Goal: Task Accomplishment & Management: Manage account settings

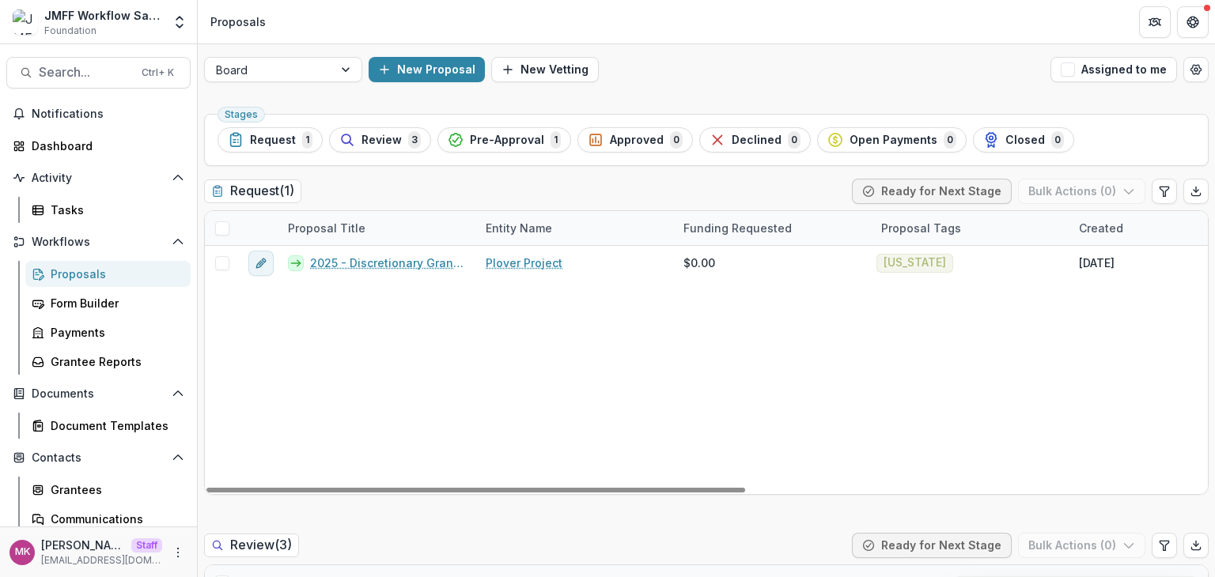
drag, startPoint x: 520, startPoint y: 487, endPoint x: 426, endPoint y: 452, distance: 99.4
click at [410, 488] on div at bounding box center [475, 490] width 539 height 5
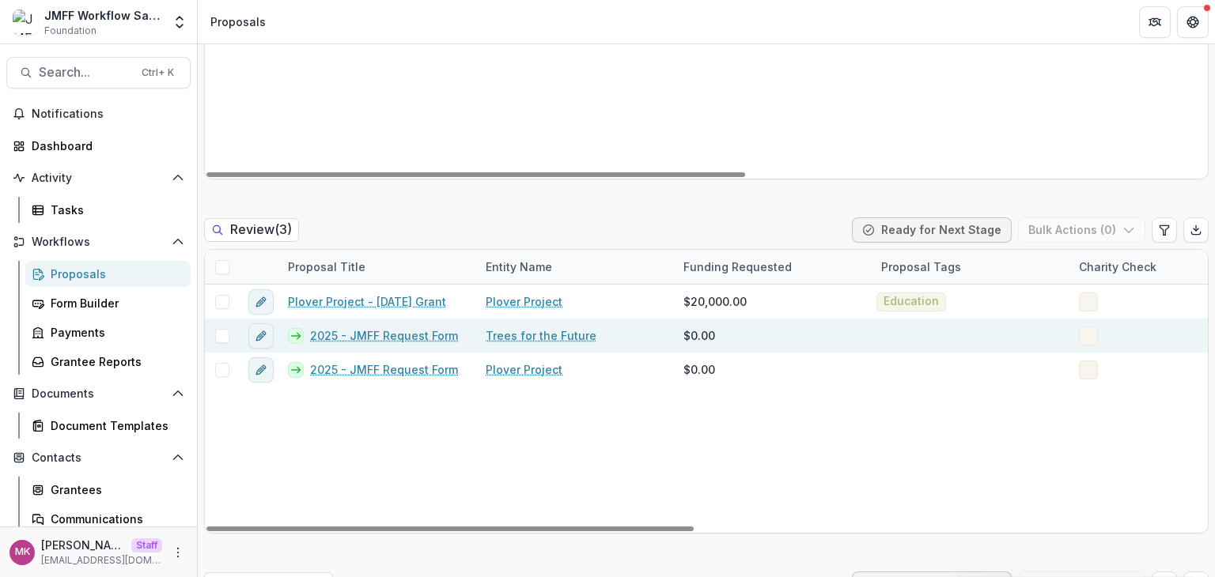
scroll to position [316, 0]
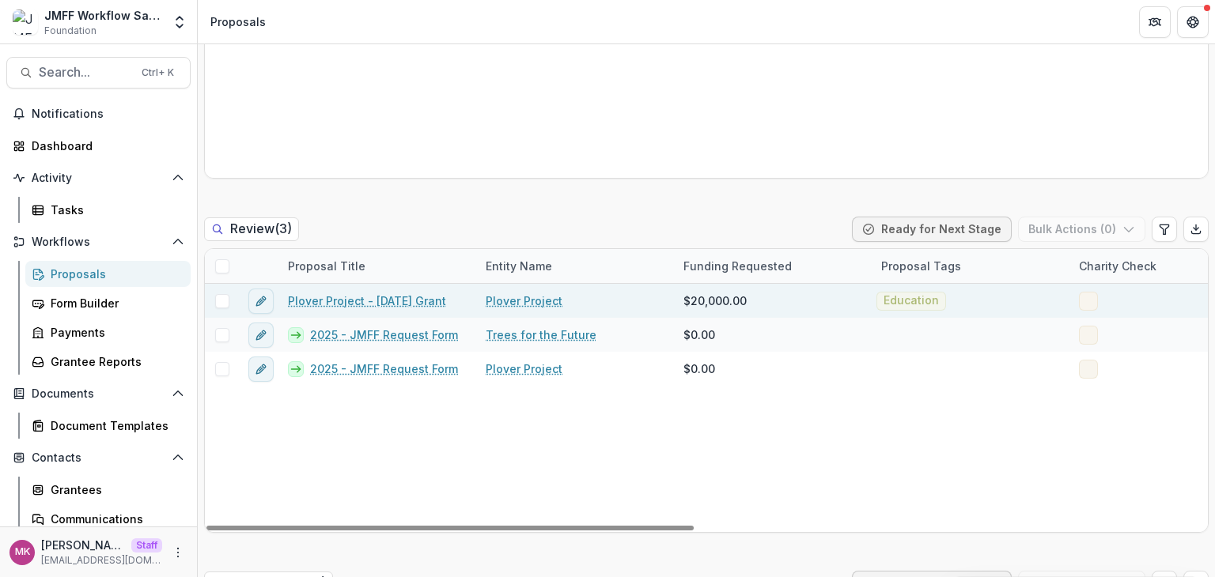
click at [361, 301] on link "Plover Project - [DATE] Grant" at bounding box center [367, 301] width 158 height 17
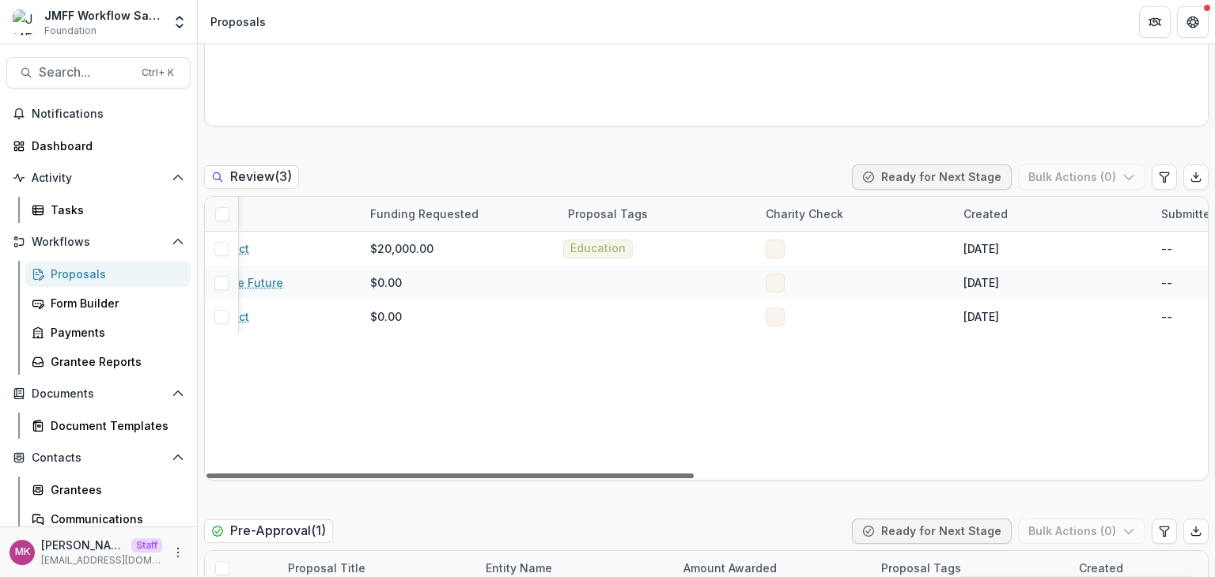
scroll to position [0, 316]
drag, startPoint x: 625, startPoint y: 472, endPoint x: 778, endPoint y: 472, distance: 153.5
click at [694, 474] on div at bounding box center [449, 476] width 487 height 5
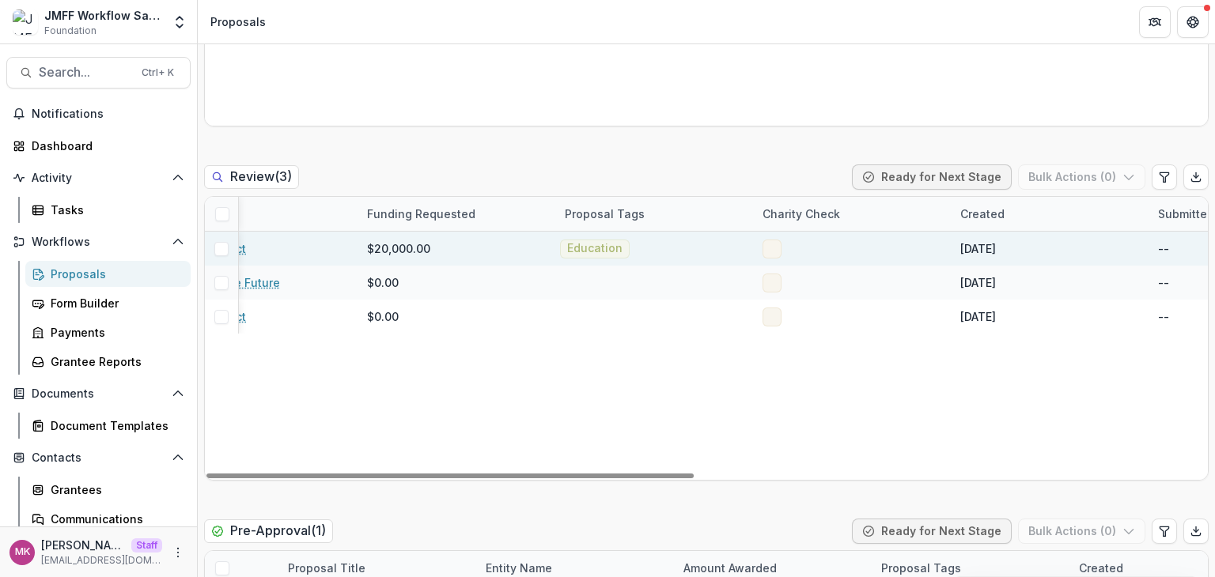
click at [772, 252] on span at bounding box center [772, 249] width 19 height 19
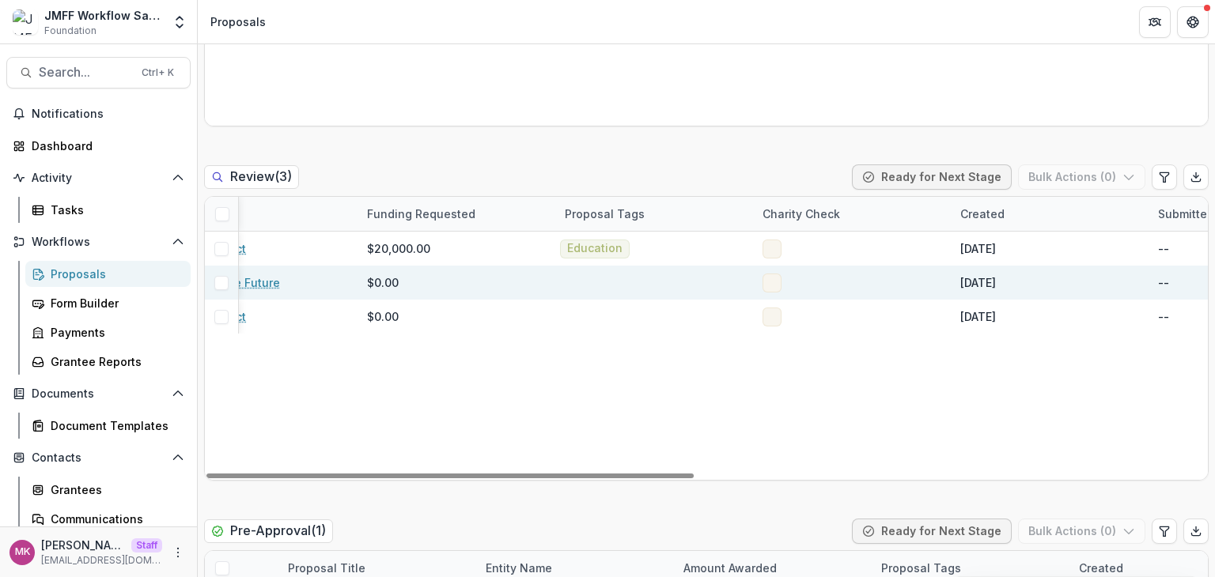
click at [769, 282] on span at bounding box center [772, 283] width 19 height 19
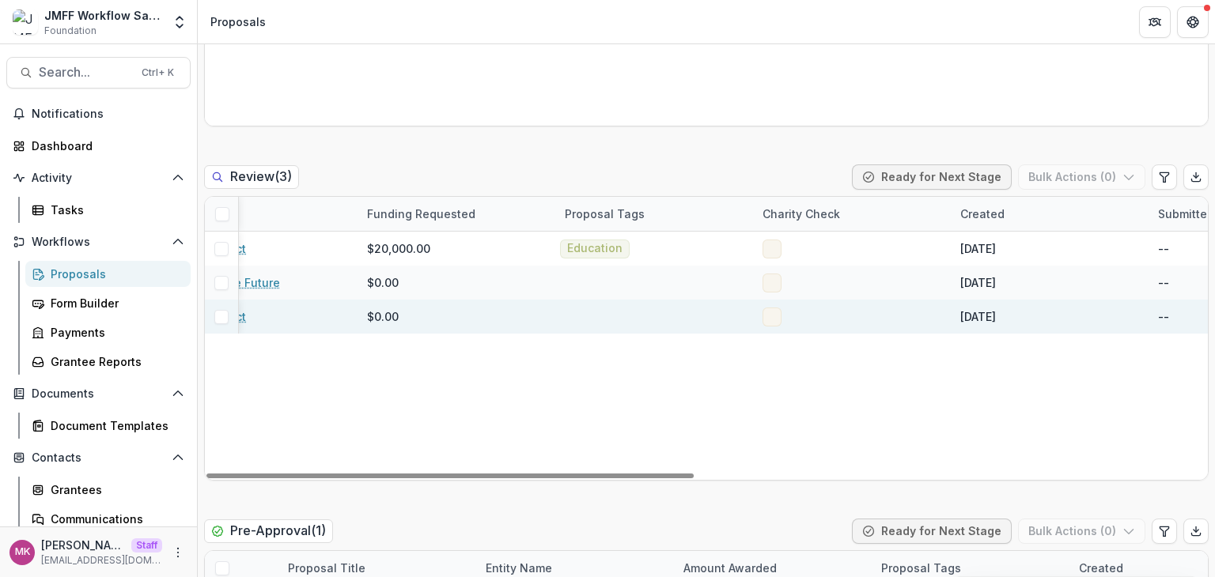
click at [769, 311] on span at bounding box center [772, 317] width 19 height 19
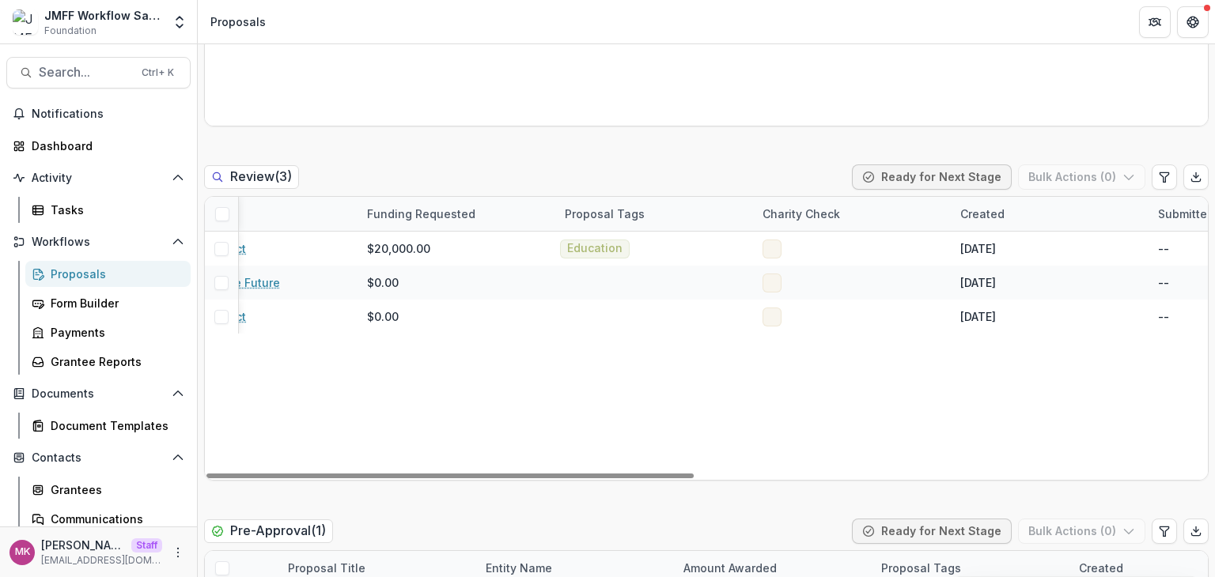
click at [226, 214] on span at bounding box center [222, 214] width 14 height 14
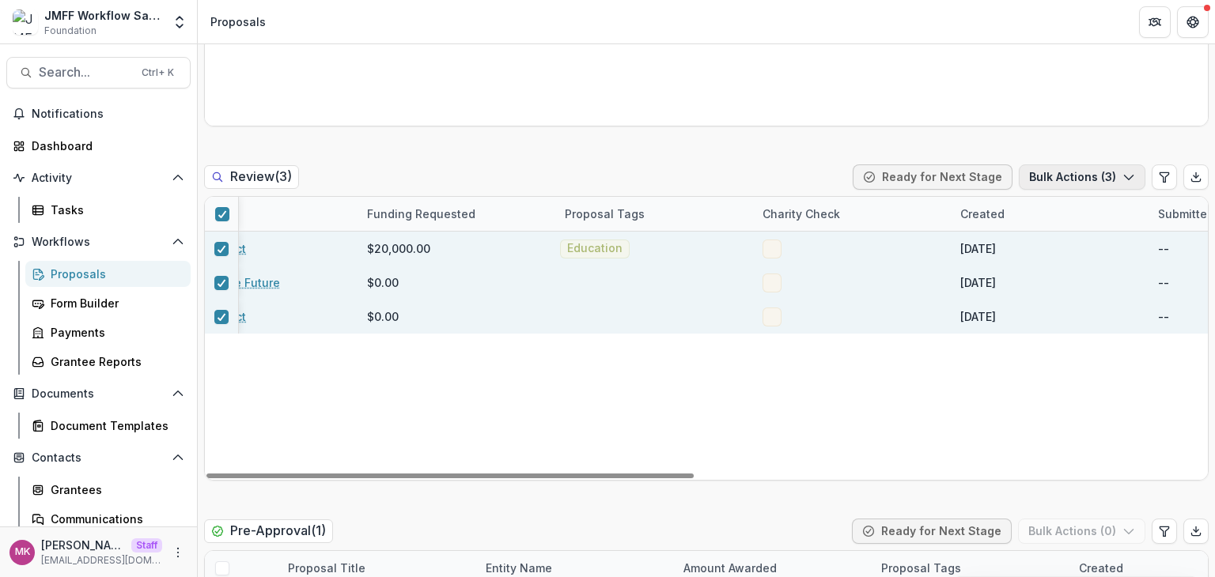
click at [1073, 174] on button "Bulk Actions ( 3 )" at bounding box center [1082, 177] width 127 height 25
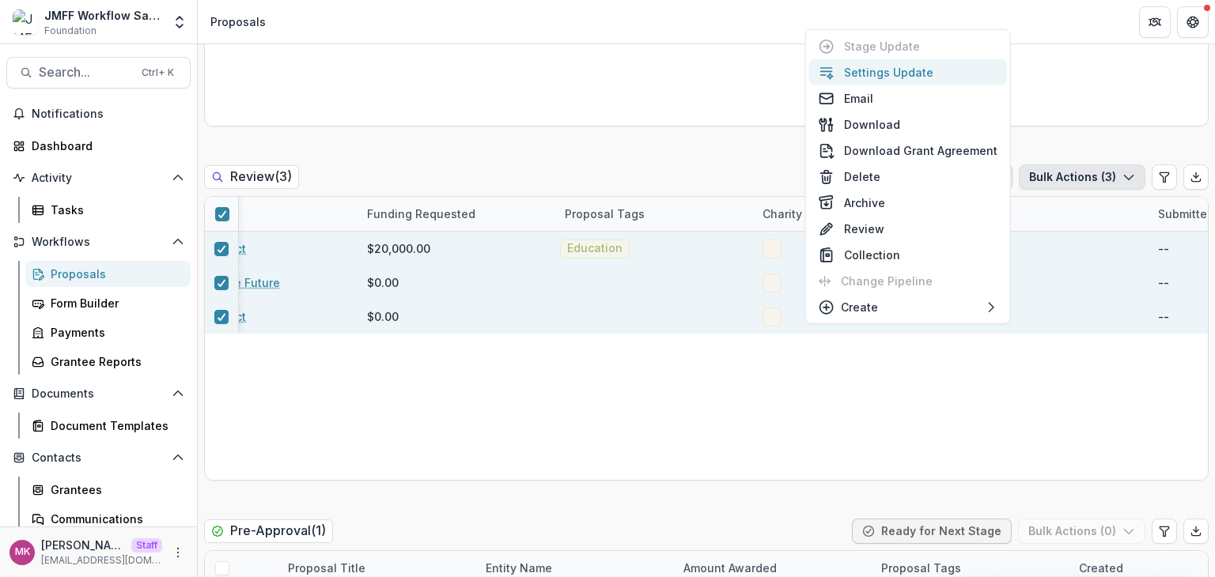
click at [914, 73] on button "Settings Update" at bounding box center [908, 72] width 198 height 26
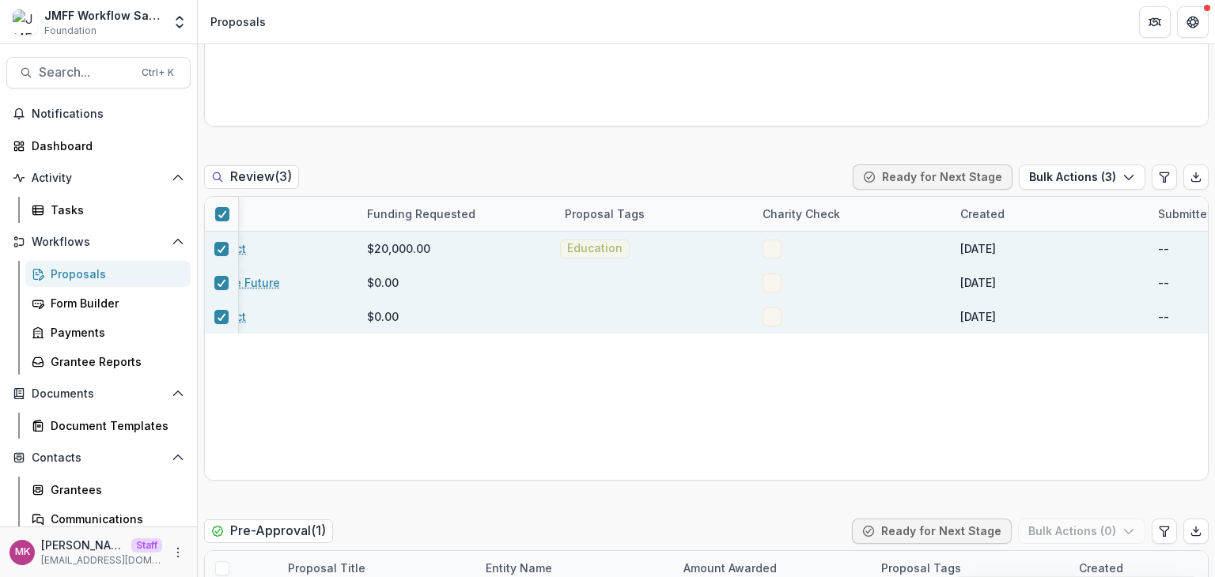
type input "**"
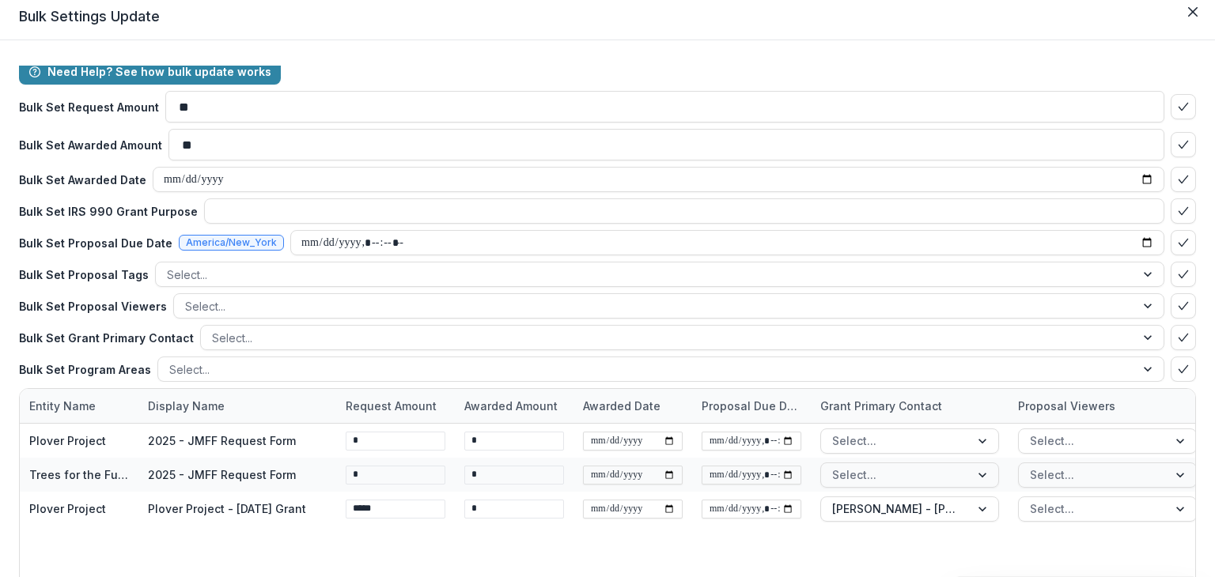
scroll to position [0, 0]
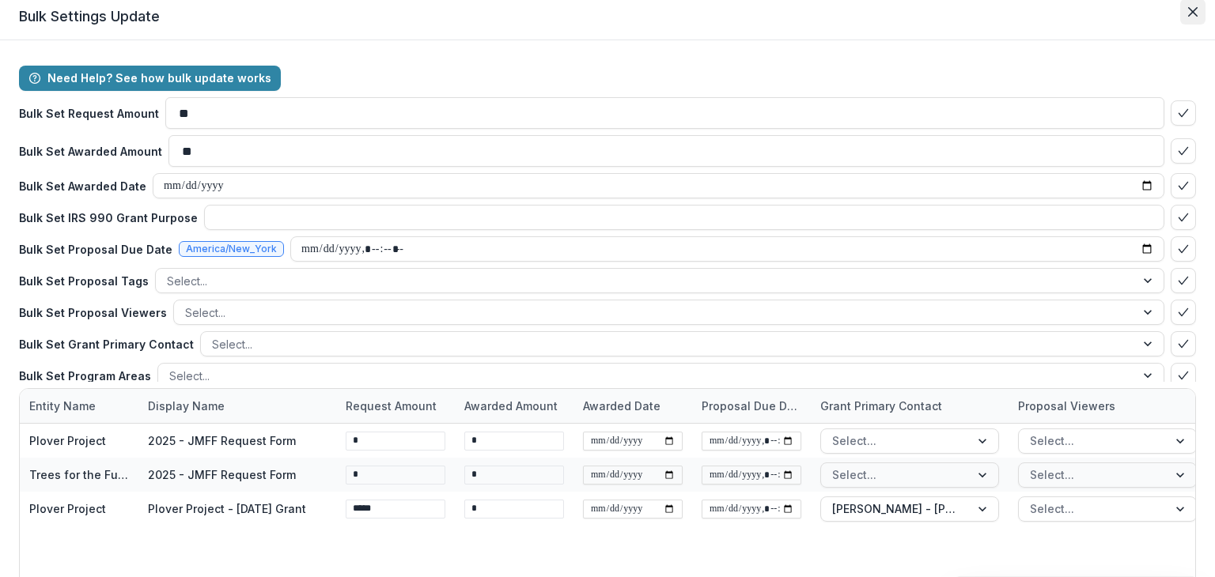
click at [1188, 10] on icon "Close" at bounding box center [1192, 11] width 9 height 9
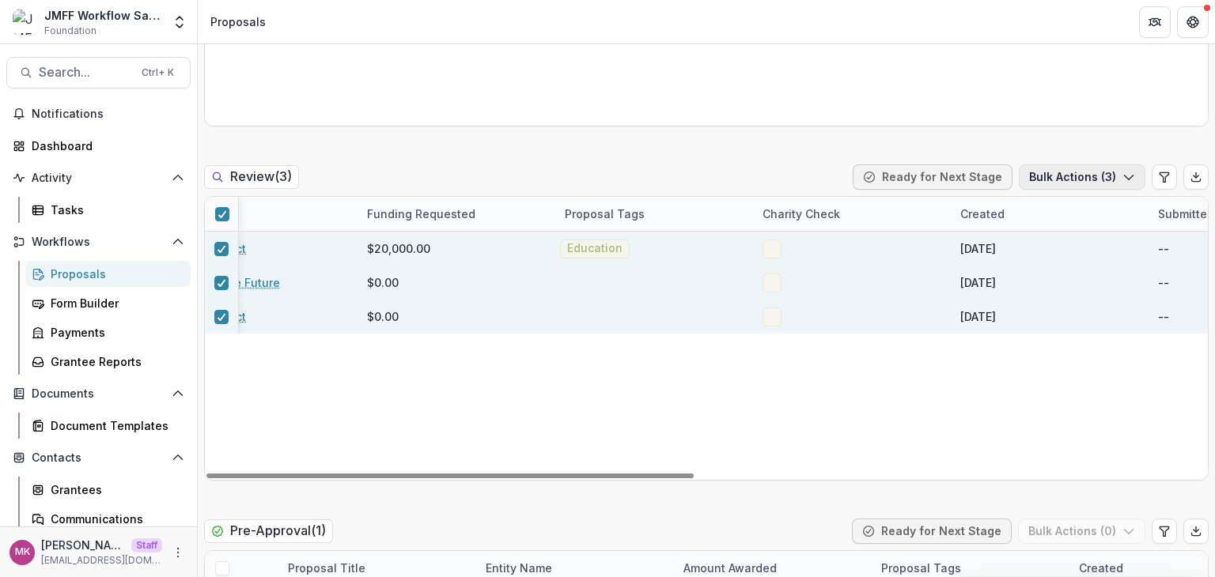
click at [1105, 175] on button "Bulk Actions ( 3 )" at bounding box center [1082, 177] width 127 height 25
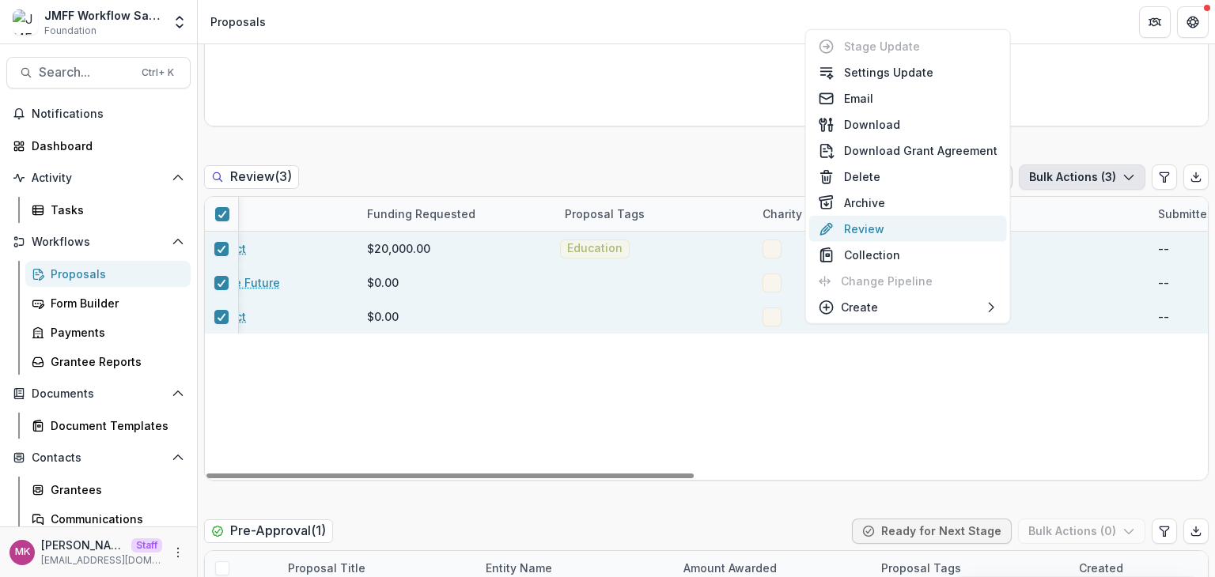
click at [874, 218] on button "Review" at bounding box center [908, 229] width 198 height 26
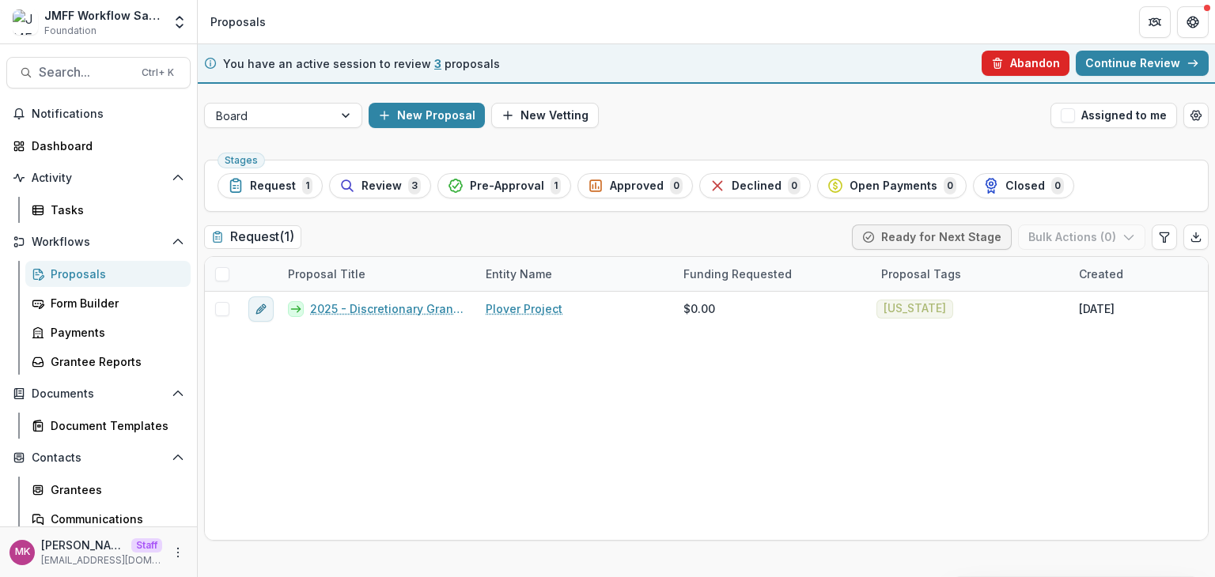
click at [1018, 64] on button "Abandon" at bounding box center [1026, 63] width 88 height 25
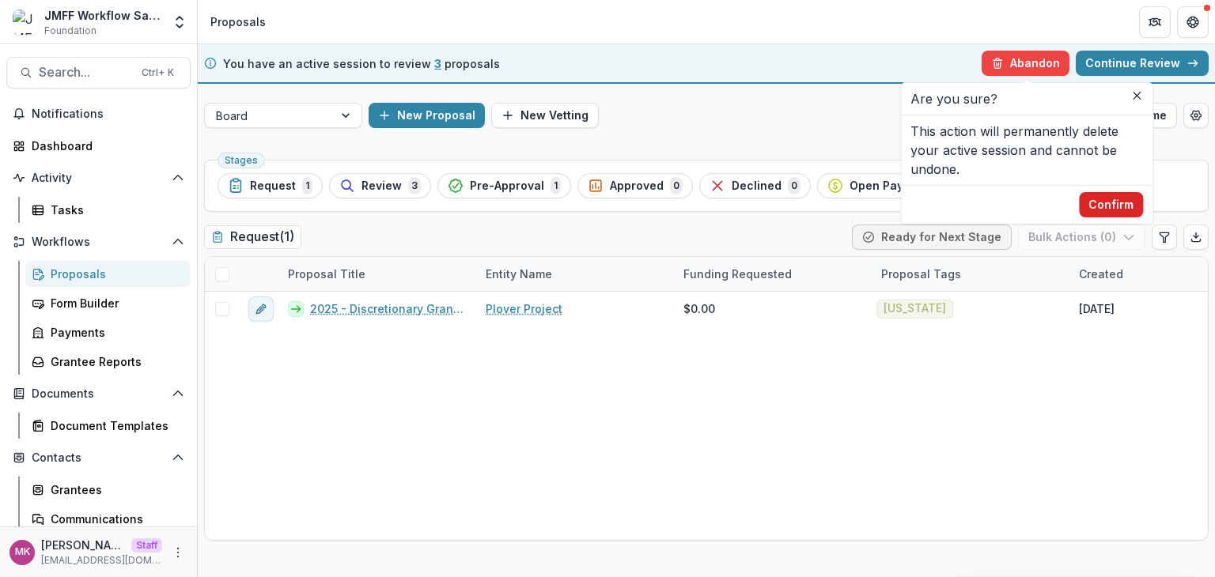
click at [1129, 210] on button "Confirm" at bounding box center [1111, 204] width 64 height 25
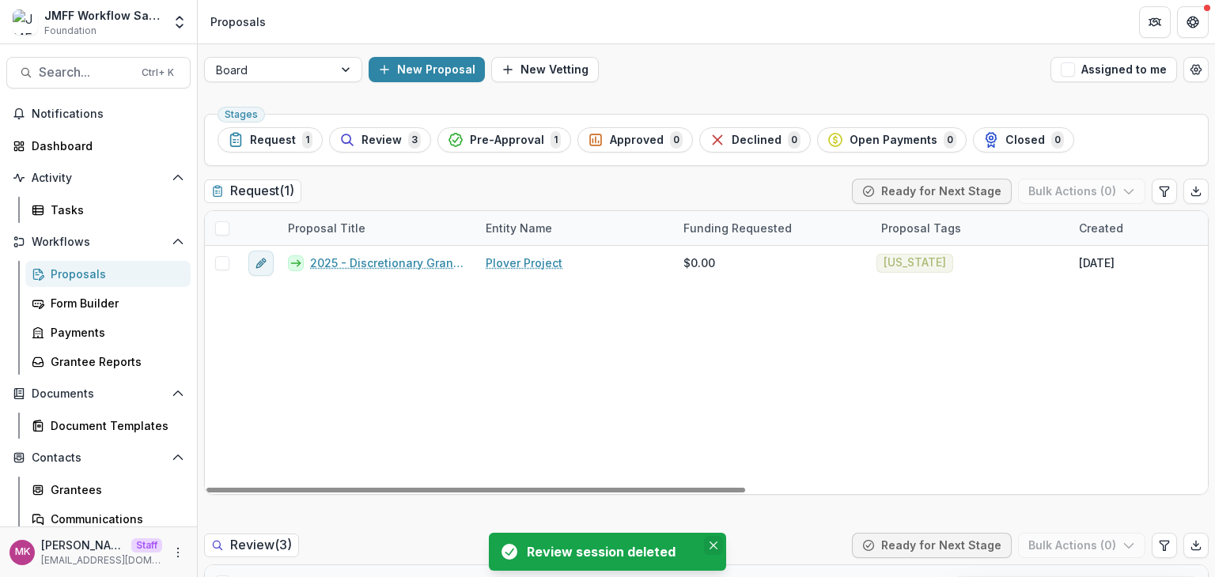
click at [705, 546] on button "Close" at bounding box center [713, 545] width 19 height 19
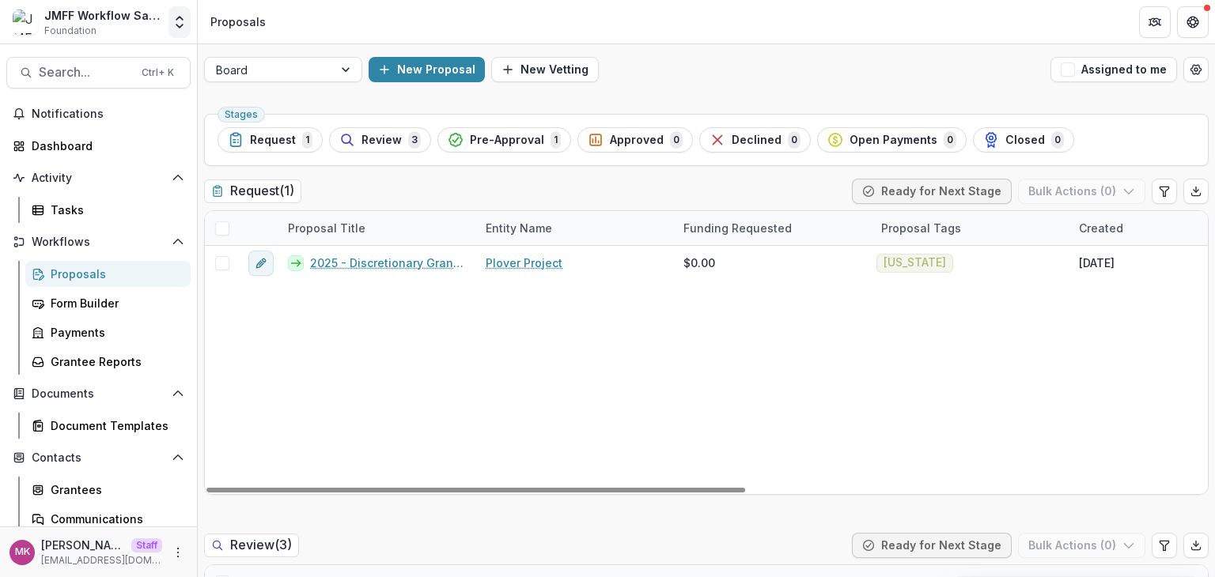
click at [175, 24] on icon "Open entity switcher" at bounding box center [180, 22] width 16 height 16
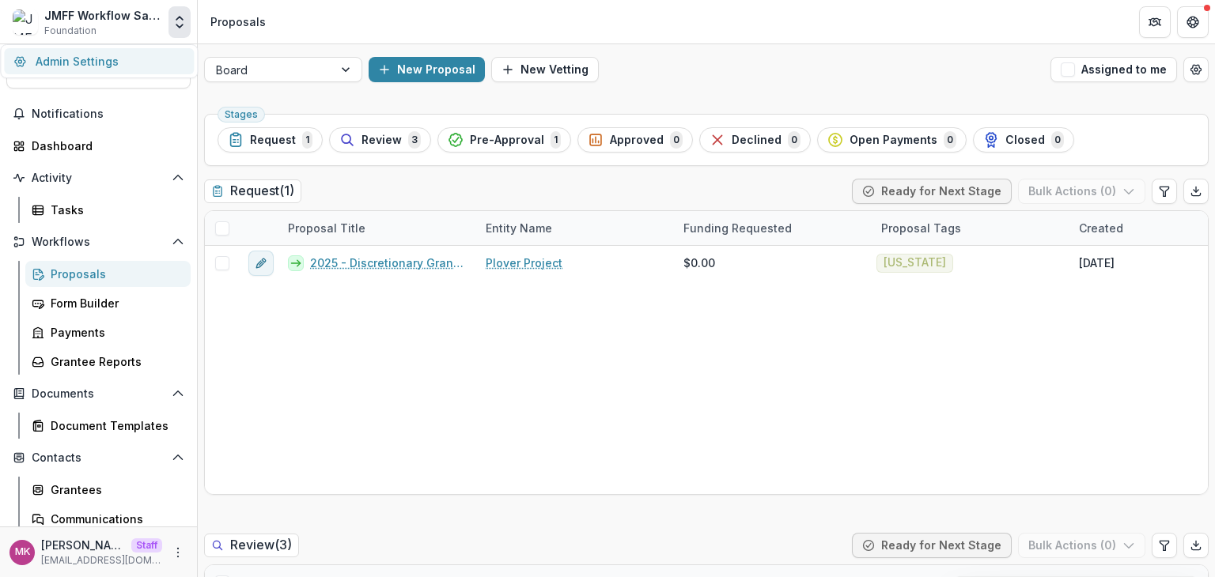
click at [124, 56] on link "Admin Settings" at bounding box center [99, 61] width 190 height 26
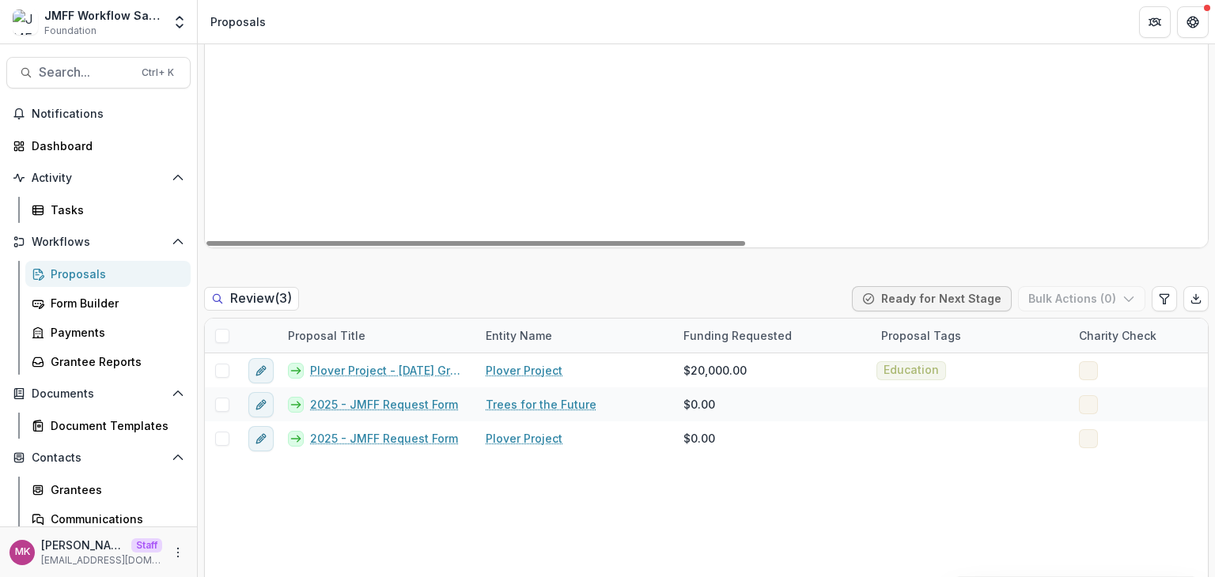
scroll to position [290, 0]
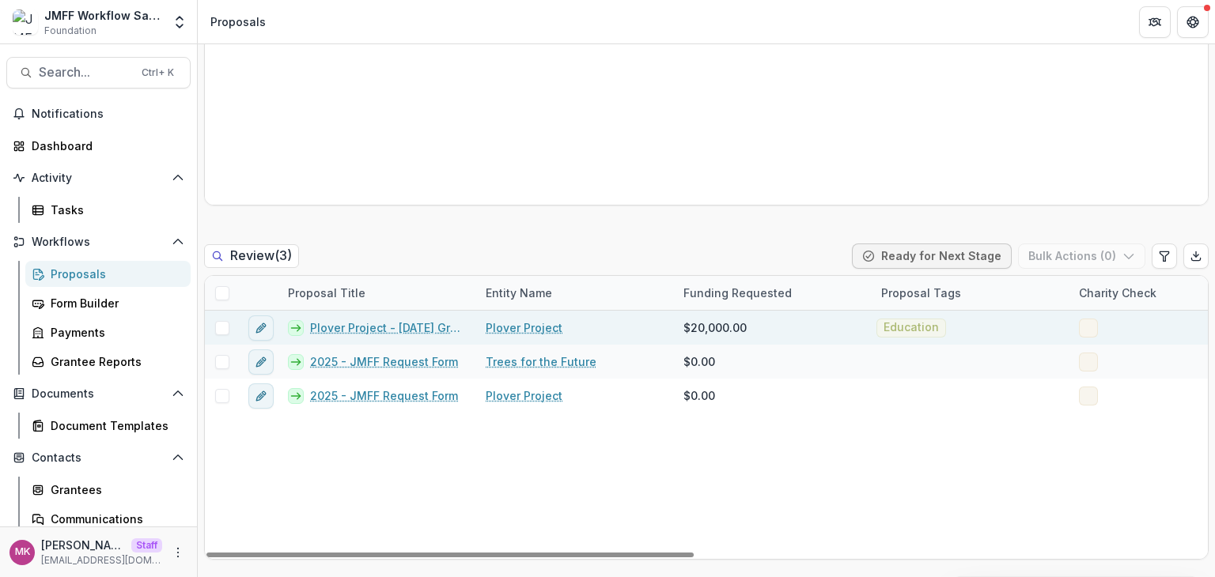
click at [225, 327] on span at bounding box center [222, 328] width 14 height 14
click at [1071, 259] on button "Bulk Actions ( 1 )" at bounding box center [1083, 256] width 124 height 25
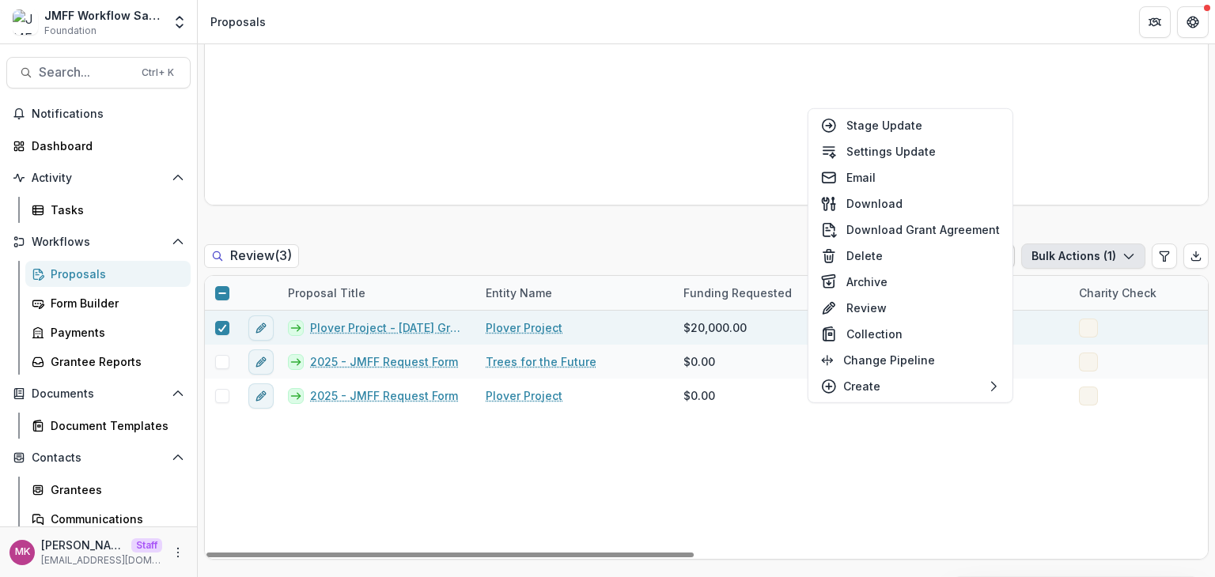
click at [1013, 434] on div "Plover Project - 2025 September Grant Plover Project $20,000.00 Education Sep 9…" at bounding box center [1230, 435] width 2051 height 248
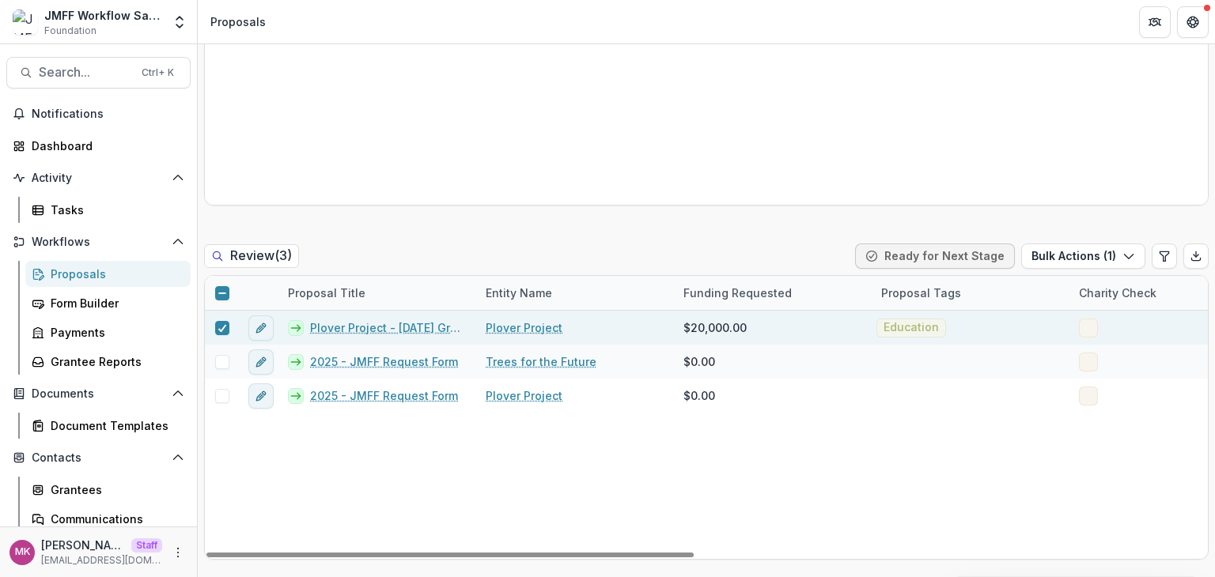
click at [415, 330] on link "Plover Project - 2025 September Grant" at bounding box center [388, 328] width 157 height 17
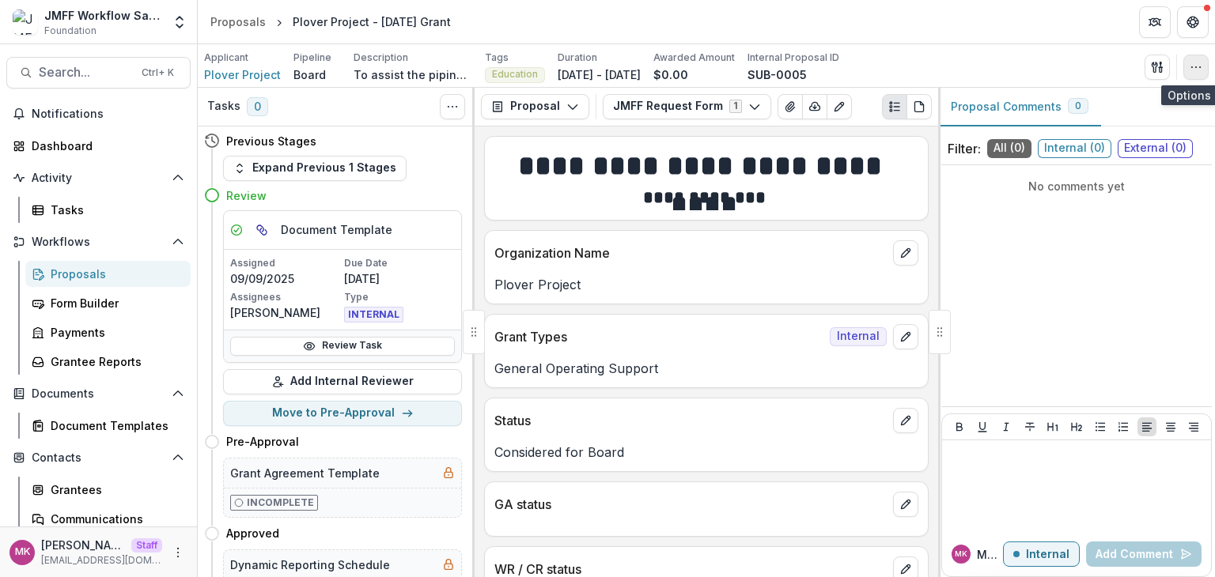
click at [1201, 73] on icon "button" at bounding box center [1196, 67] width 13 height 13
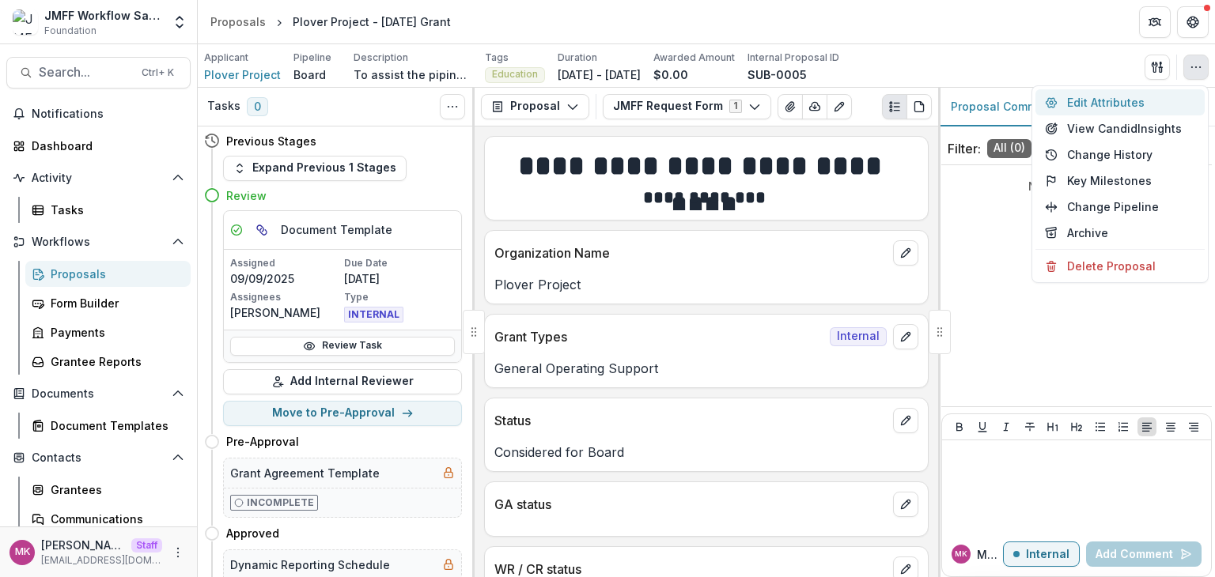
click at [1111, 97] on button "Edit Attributes" at bounding box center [1120, 102] width 169 height 26
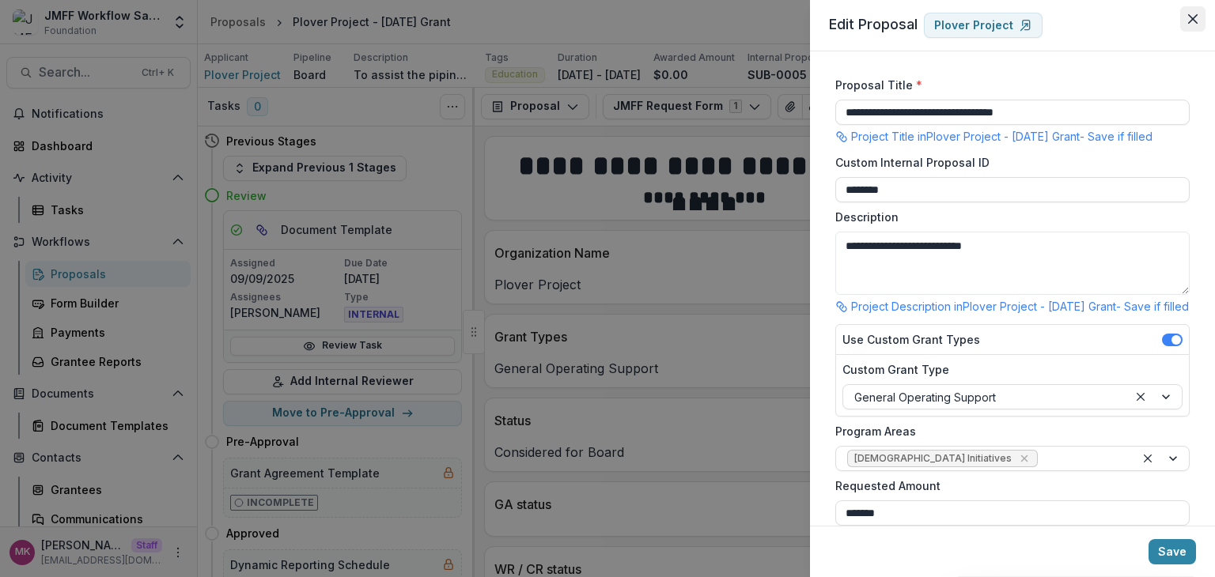
click at [1183, 28] on button "Close" at bounding box center [1192, 18] width 25 height 25
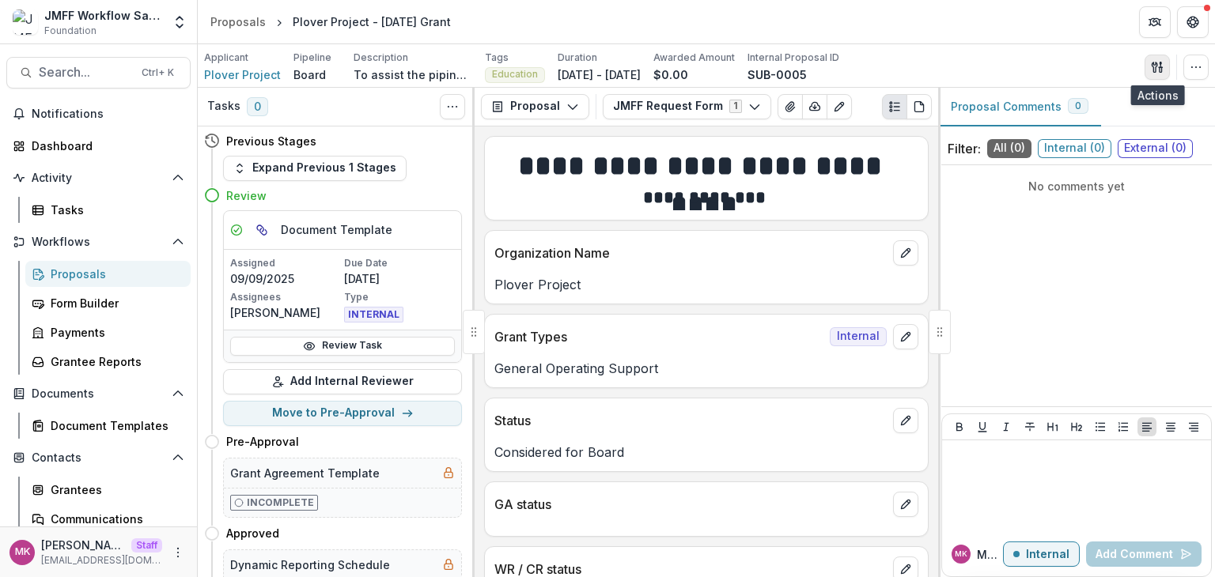
click at [1160, 69] on icon "button" at bounding box center [1161, 69] width 2 height 5
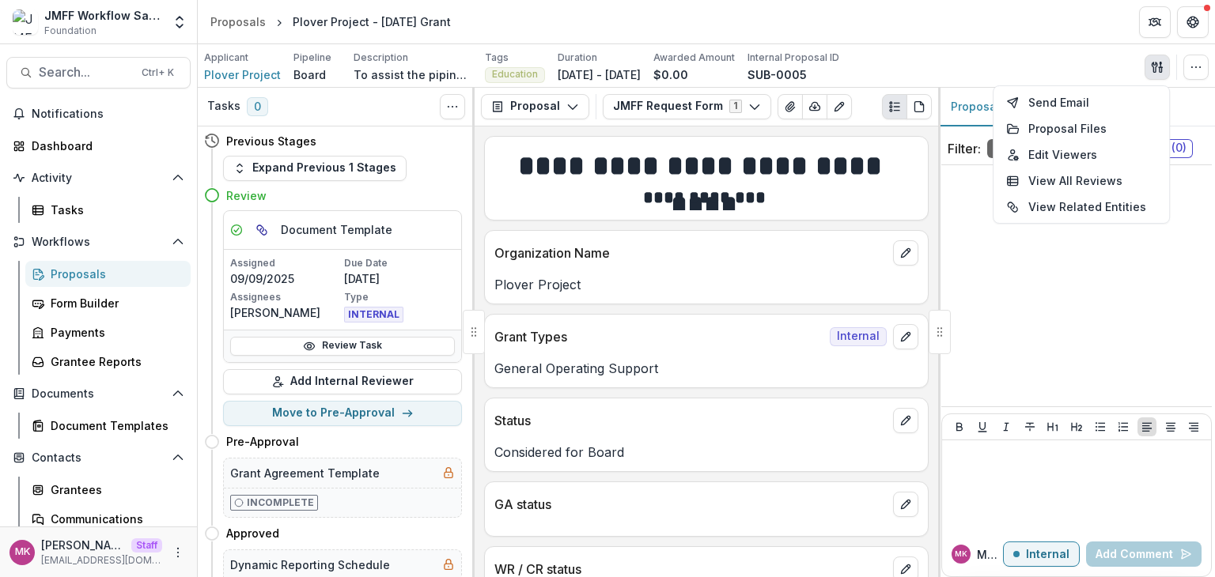
click at [752, 29] on header "Proposals Plover Project - 2025 September Grant" at bounding box center [706, 22] width 1017 height 44
